Goal: Check status: Check status

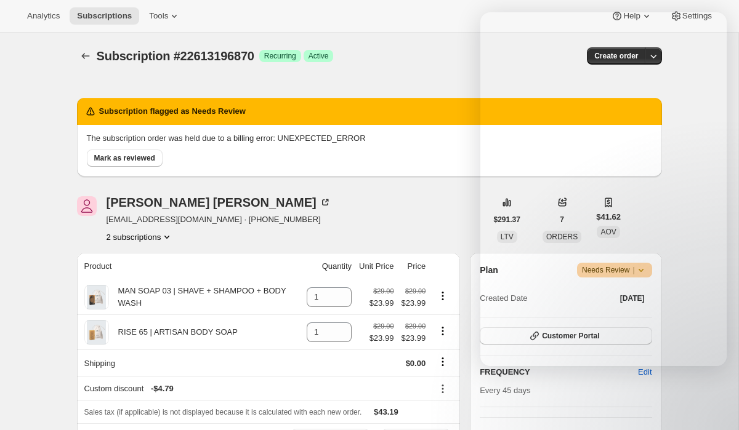
scroll to position [275, 0]
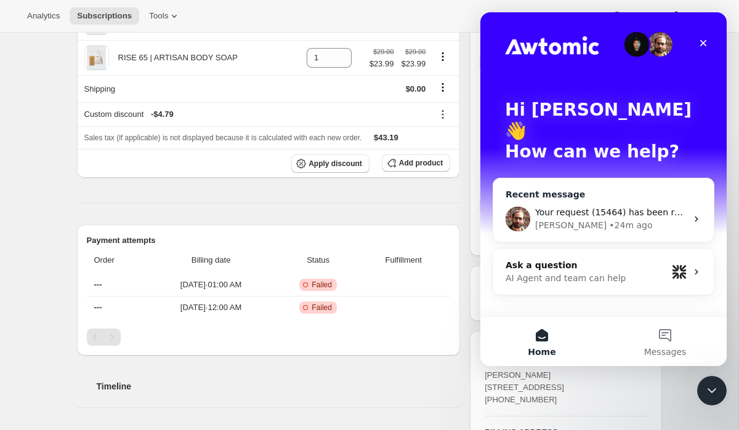
click at [600, 196] on div "Your request (15464) has been received and is being reviewed by our support sta…" at bounding box center [603, 219] width 220 height 46
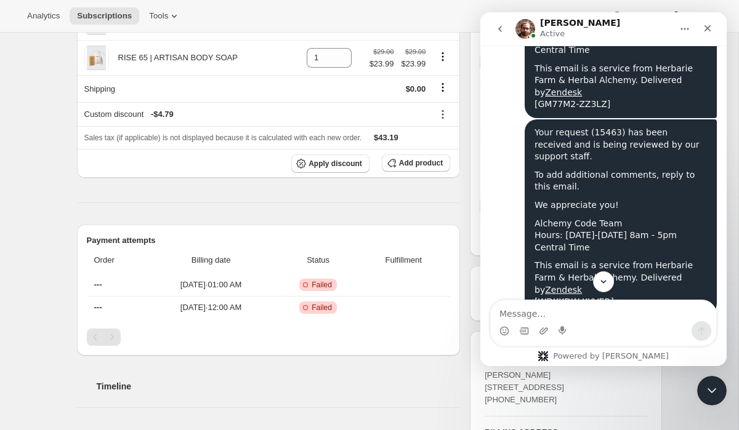
scroll to position [4149, 0]
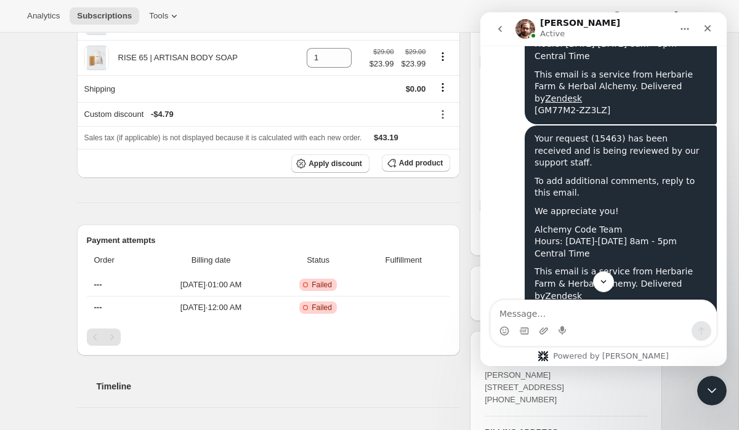
drag, startPoint x: 507, startPoint y: 144, endPoint x: 618, endPoint y: 177, distance: 116.3
click at [618, 339] on div "If you do have Stripe connected then likely you need to reach out to Shopify. Y…" at bounding box center [586, 387] width 172 height 97
copy div "Billing Attempt: gid://shopify/SubscriptionBillingAttempt/56266555462 - Custome…"
